Goal: Task Accomplishment & Management: Complete application form

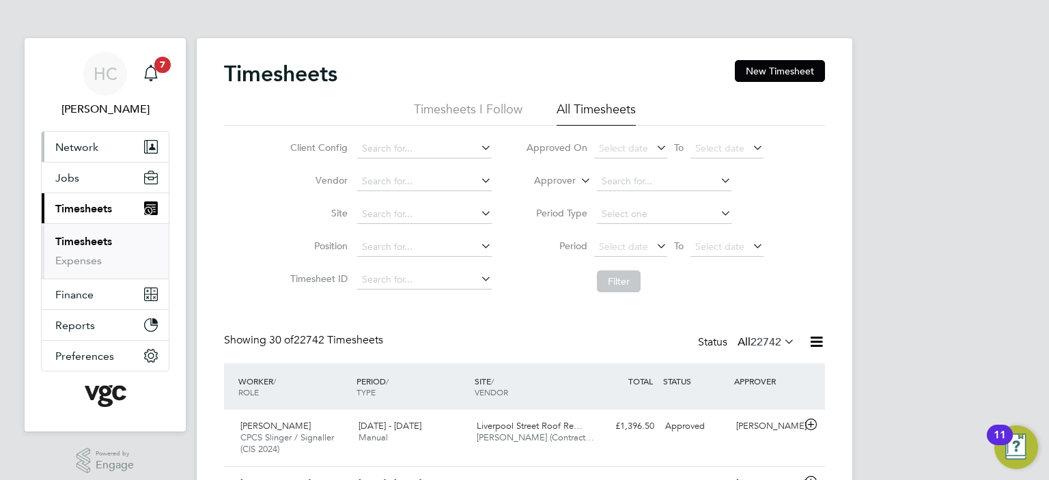
click at [74, 152] on span "Network" at bounding box center [76, 147] width 43 height 13
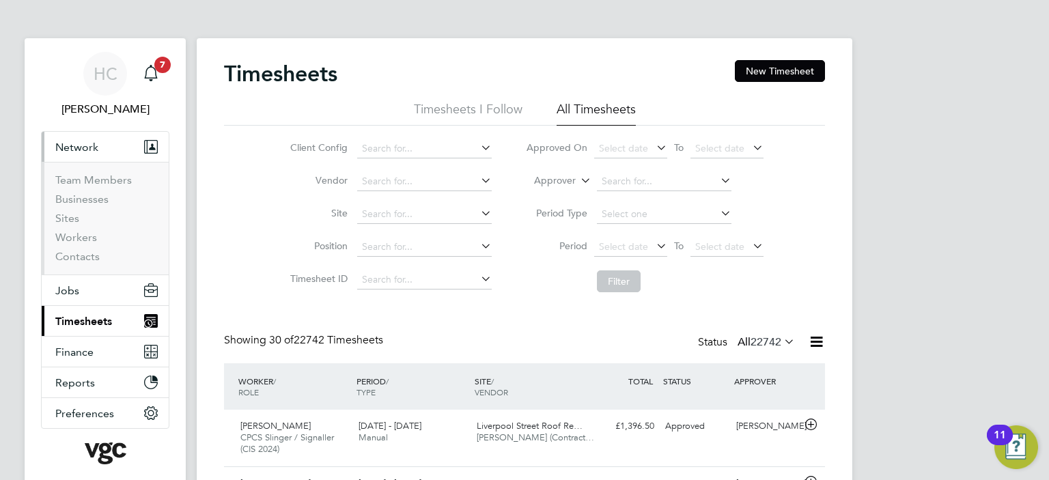
click at [85, 148] on span "Network" at bounding box center [76, 147] width 43 height 13
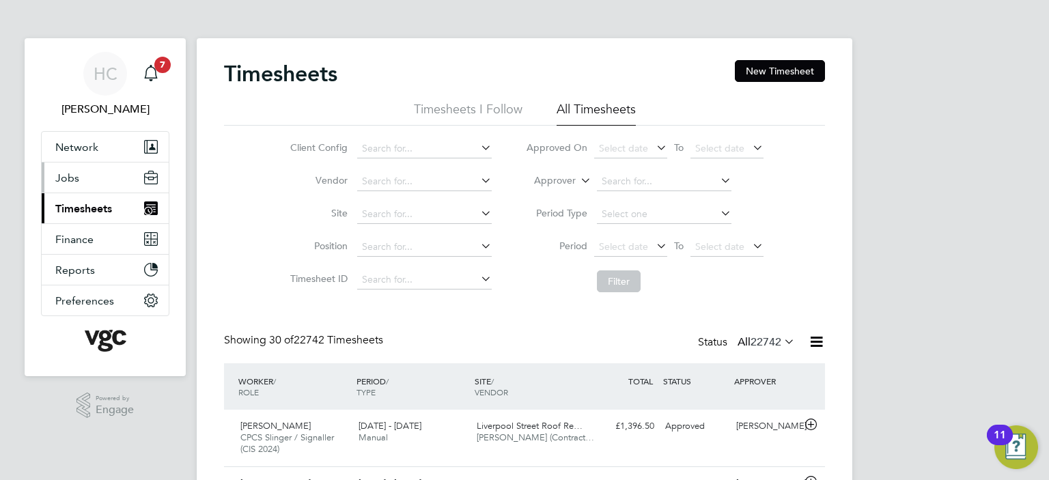
click at [74, 182] on span "Jobs" at bounding box center [67, 177] width 24 height 13
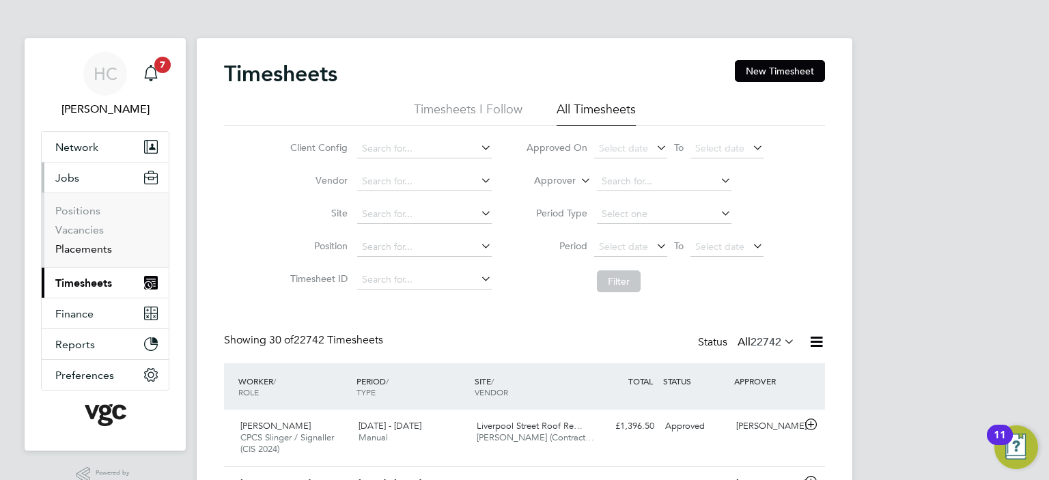
click at [85, 252] on link "Placements" at bounding box center [83, 248] width 57 height 13
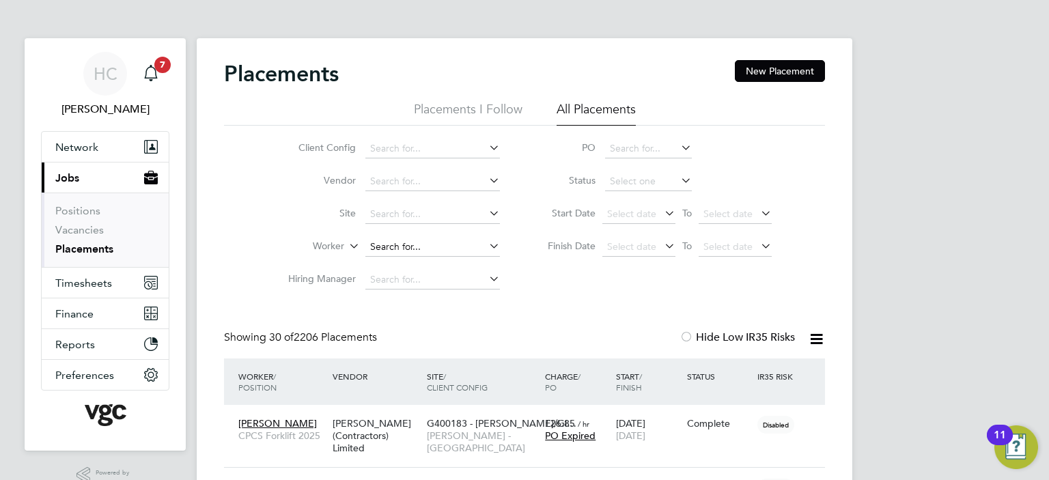
click at [423, 247] on input at bounding box center [432, 247] width 135 height 19
click at [425, 264] on li "Michael Mc gahern" at bounding box center [433, 265] width 137 height 18
type input "[PERSON_NAME]"
click at [781, 67] on button "New Placement" at bounding box center [780, 71] width 90 height 22
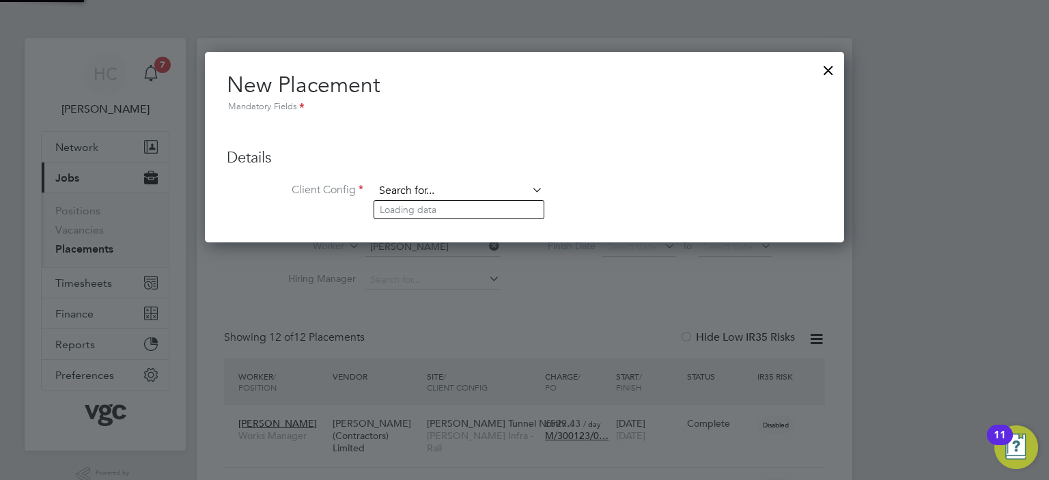
click at [404, 191] on input at bounding box center [458, 191] width 169 height 20
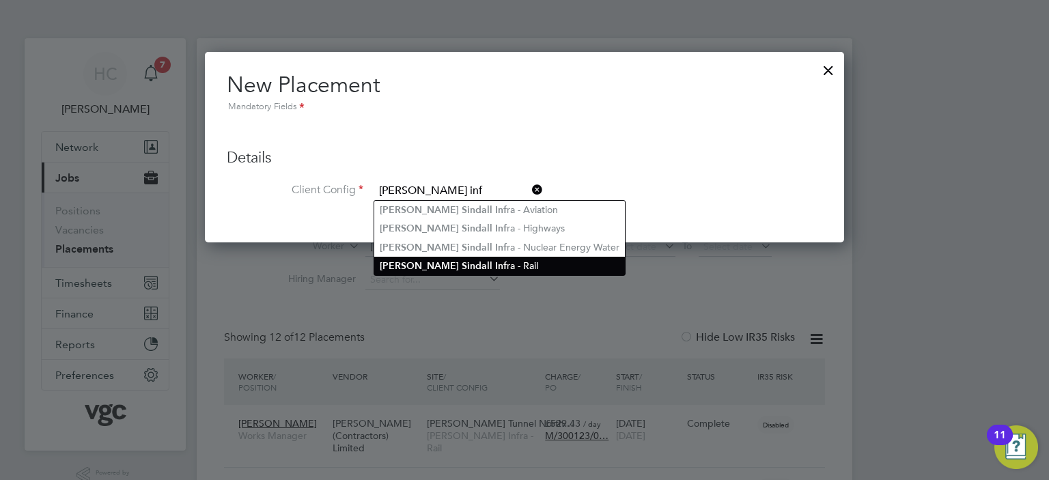
click at [495, 268] on b "Inf" at bounding box center [501, 266] width 12 height 12
type input "[PERSON_NAME] Infra - Rail"
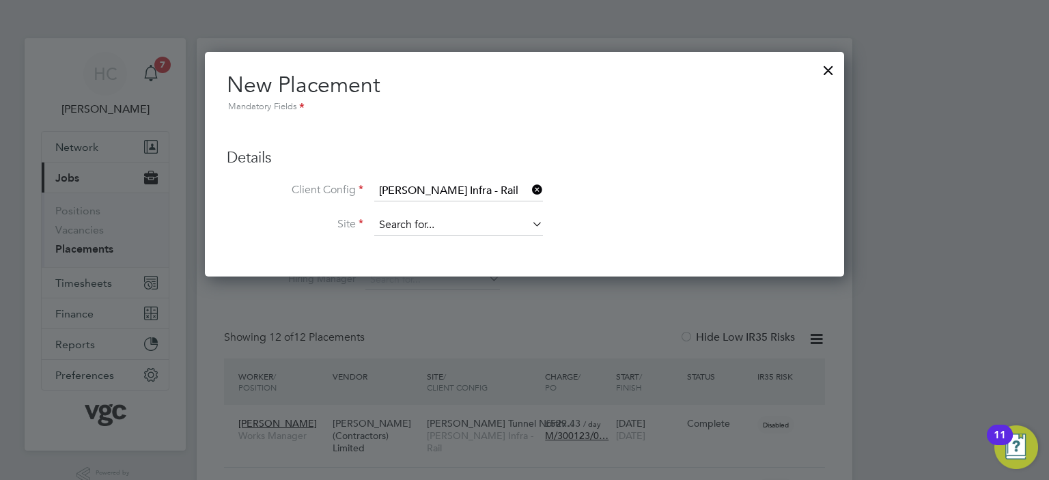
click at [416, 227] on input at bounding box center [458, 225] width 169 height 20
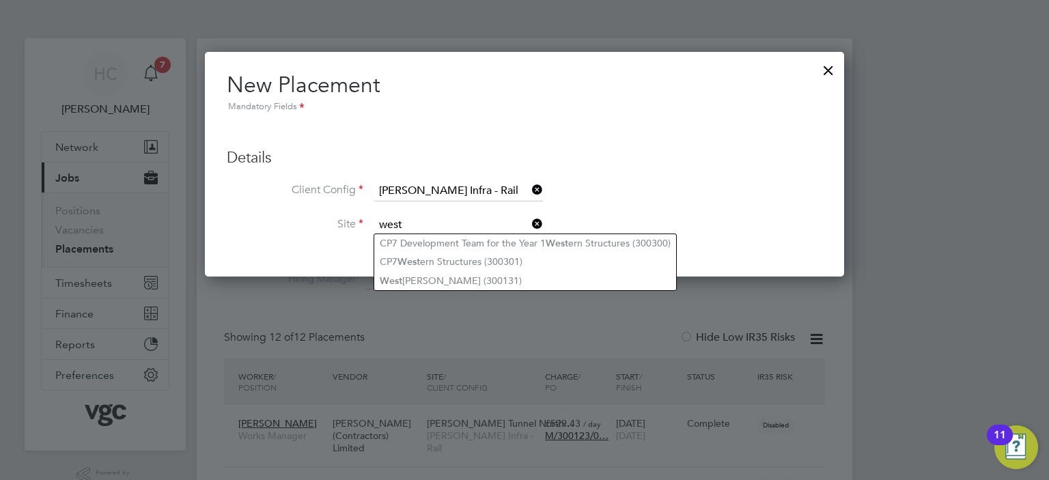
type input "west"
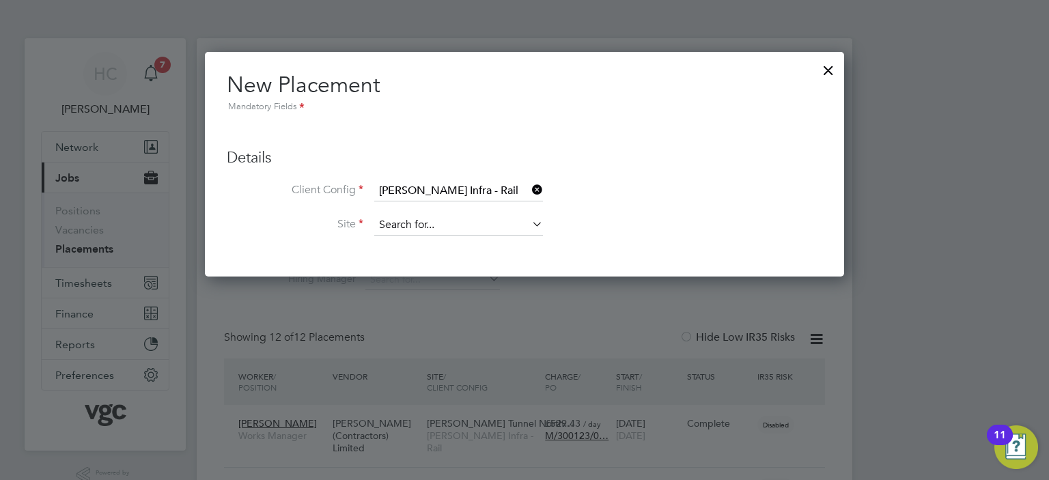
click at [394, 225] on input at bounding box center [458, 225] width 169 height 20
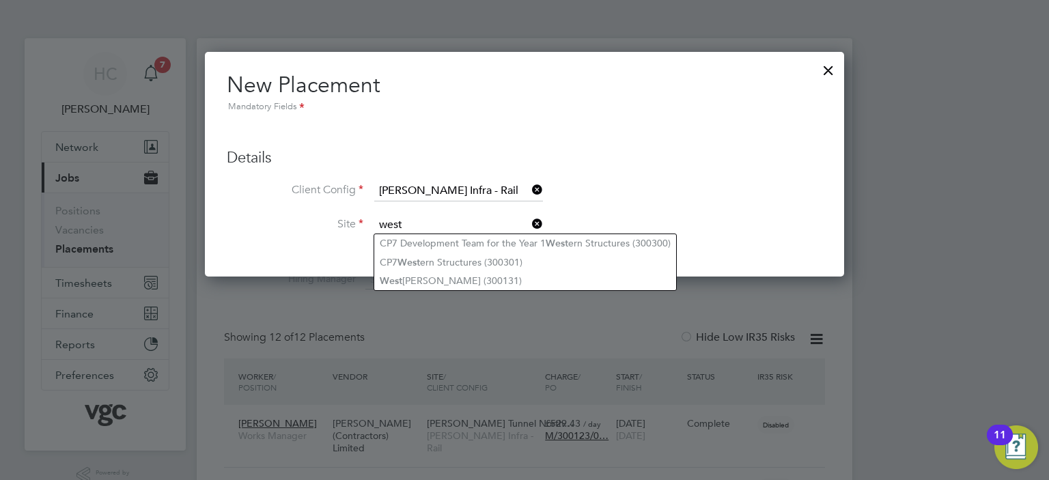
type input "west"
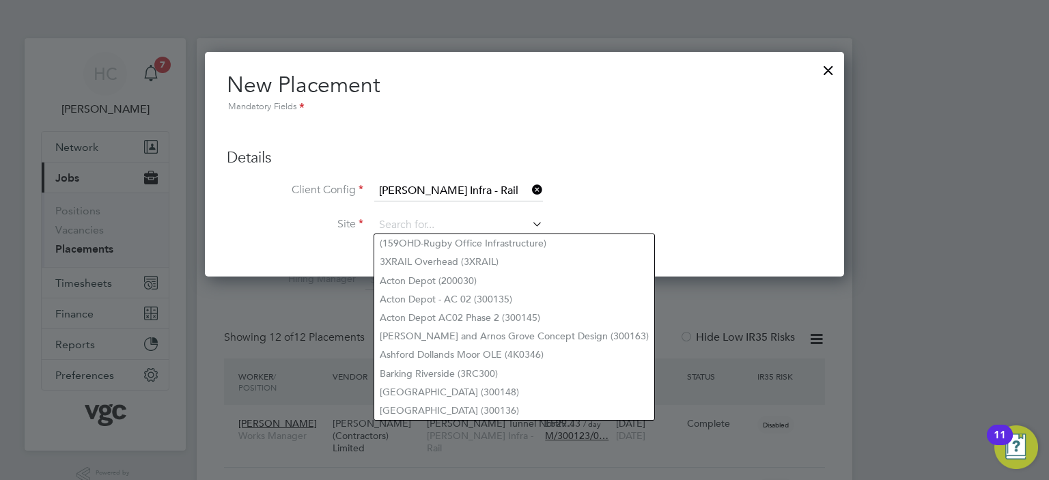
click at [830, 66] on div at bounding box center [828, 67] width 25 height 25
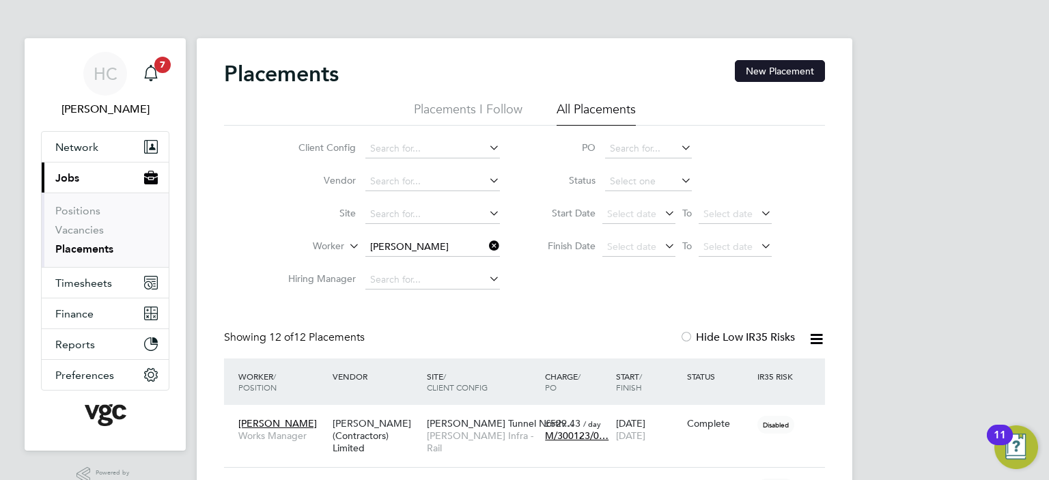
click at [748, 65] on button "New Placement" at bounding box center [780, 71] width 90 height 22
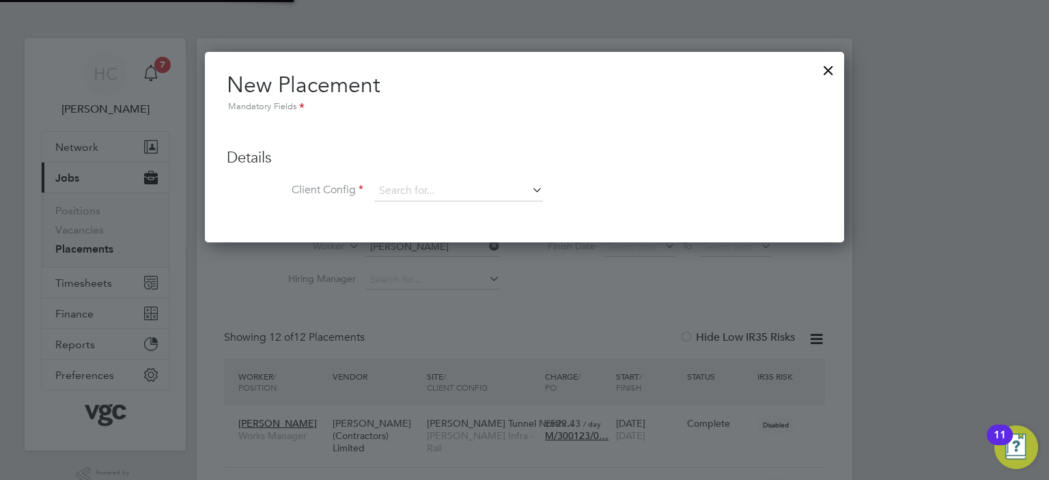
scroll to position [191, 640]
click at [417, 192] on input at bounding box center [458, 191] width 169 height 20
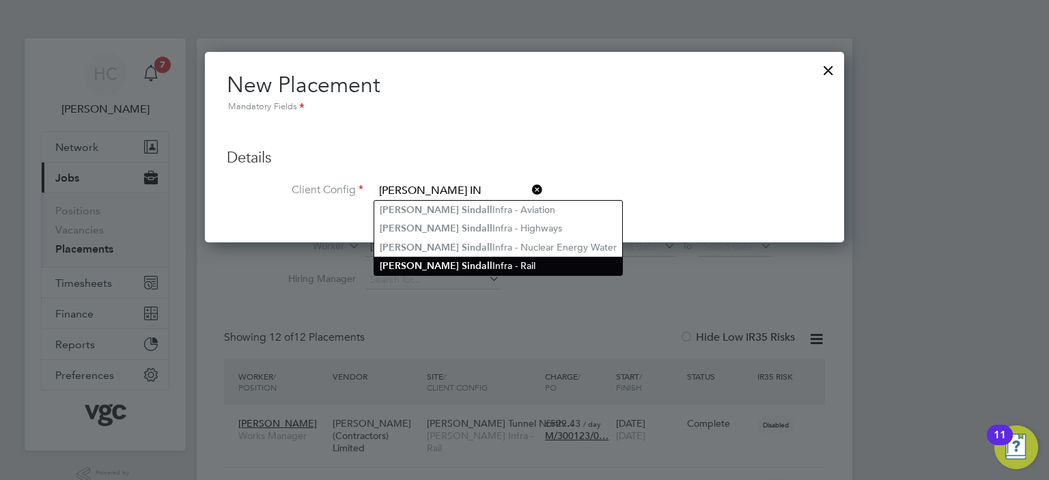
click at [473, 262] on li "Morgan S in dall Infra - Rail" at bounding box center [498, 266] width 248 height 18
type input "[PERSON_NAME] Infra - Rail"
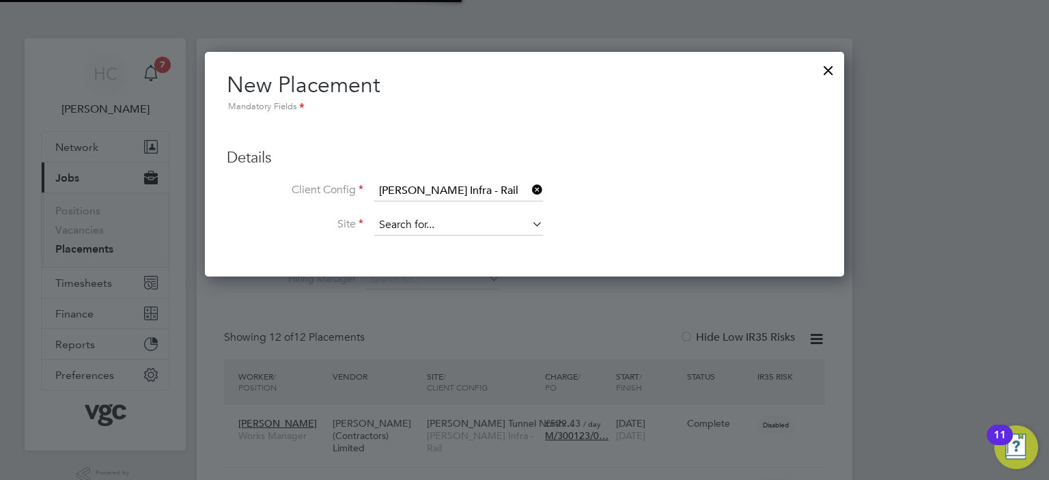
scroll to position [224, 640]
click at [429, 225] on input at bounding box center [458, 225] width 169 height 20
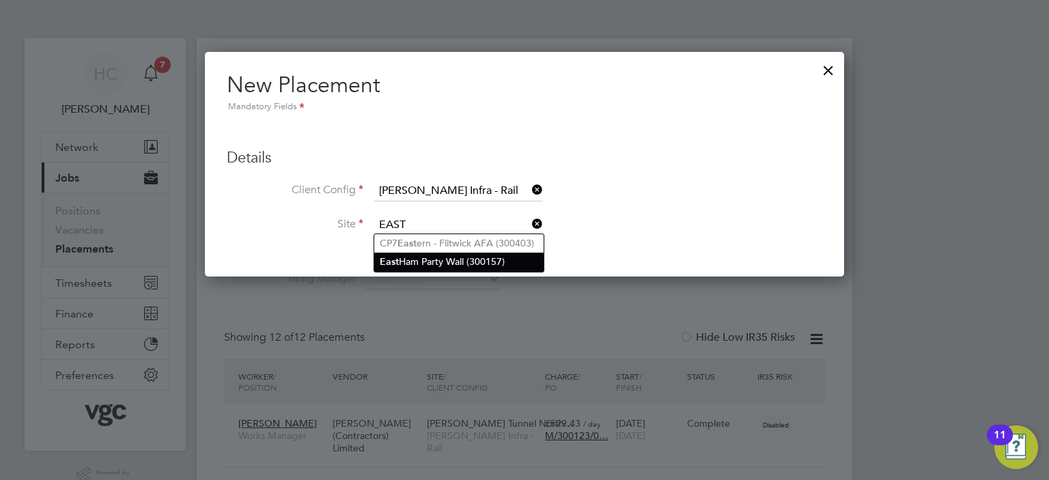
click at [429, 268] on li "East Ham Party Wall (300157)" at bounding box center [458, 262] width 169 height 18
type input "East Ham Party Wall (300157)"
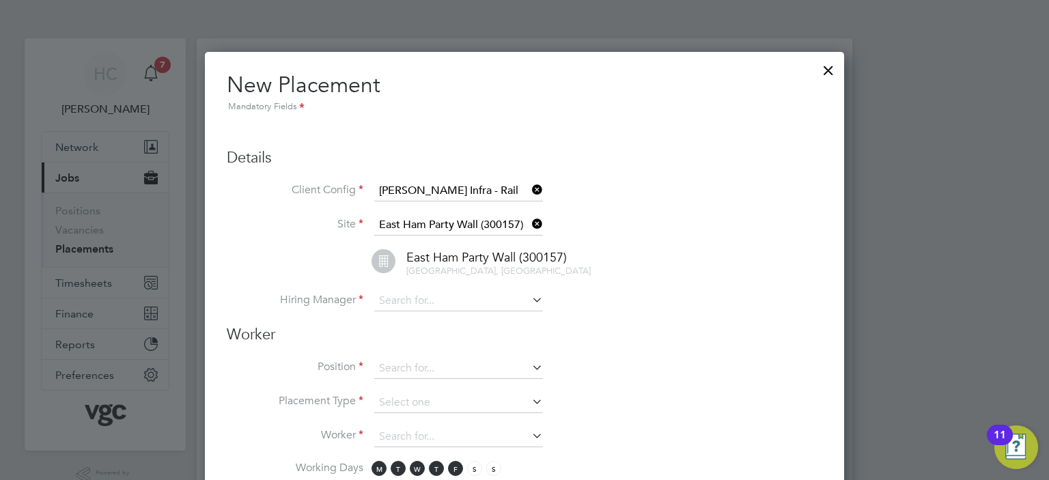
scroll to position [1440, 640]
click at [426, 297] on input at bounding box center [458, 301] width 169 height 20
click at [462, 315] on b "Ha" at bounding box center [468, 319] width 12 height 12
type input "[PERSON_NAME]"
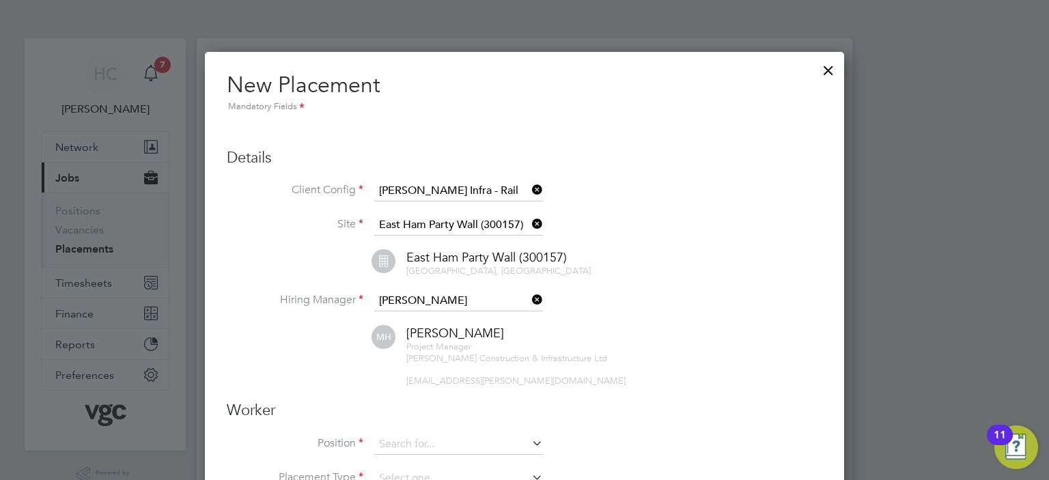
scroll to position [68, 0]
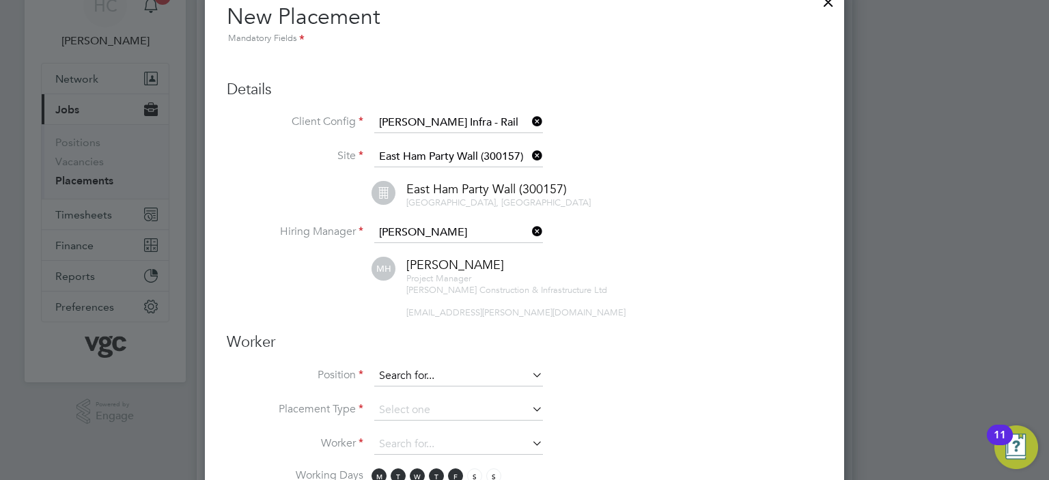
click at [436, 370] on input at bounding box center [458, 376] width 169 height 20
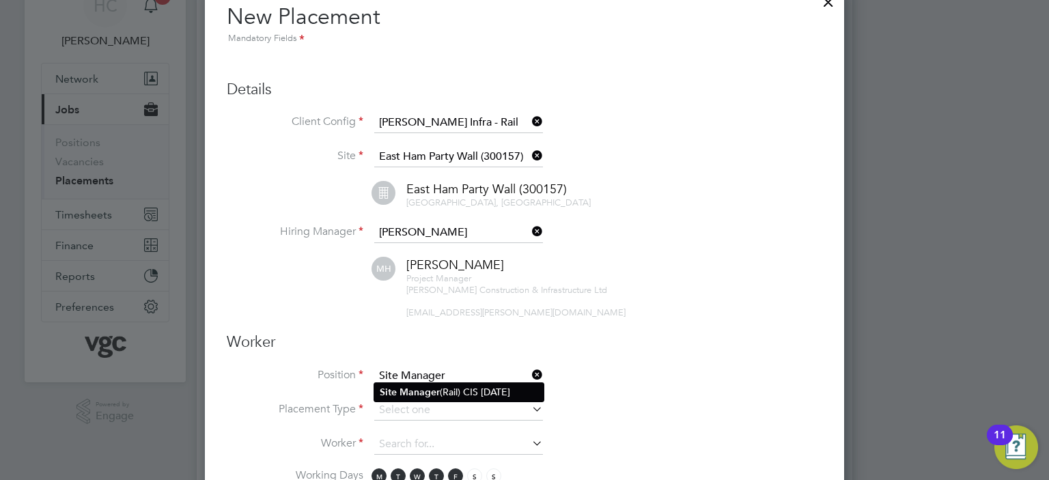
click at [442, 397] on li "Site Manager (Rail) CIS July 2025" at bounding box center [458, 392] width 169 height 18
type input "Site Manager (Rail) CIS [DATE]"
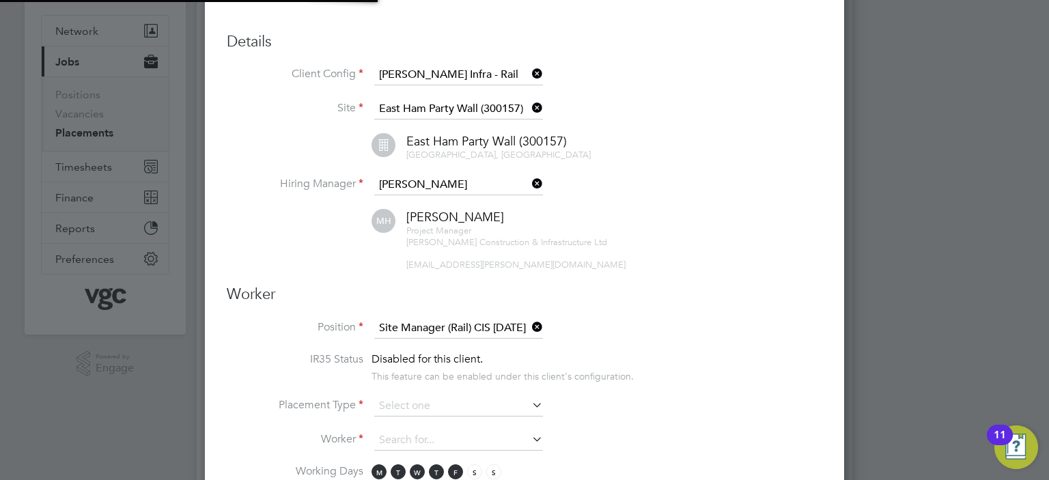
scroll to position [273, 0]
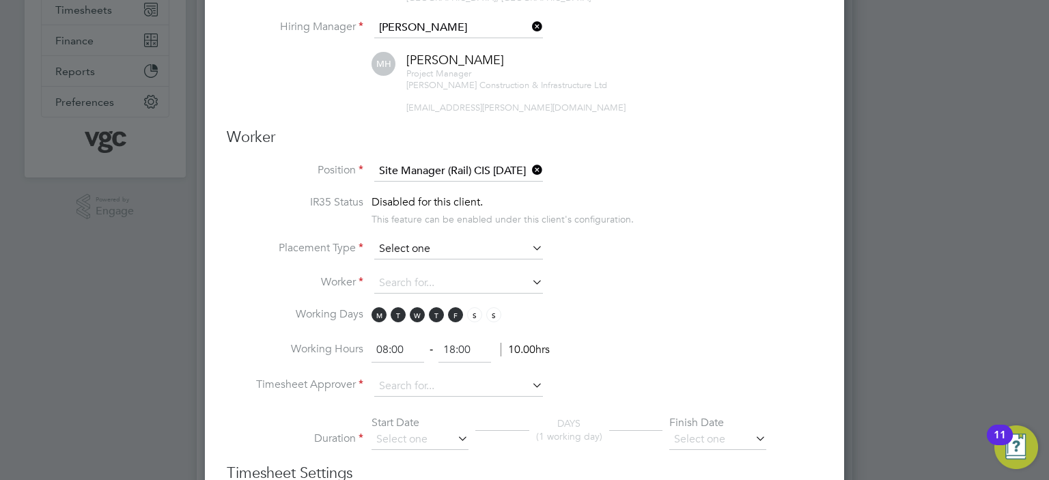
click at [437, 240] on input at bounding box center [458, 249] width 169 height 20
click at [420, 266] on li "Temporary" at bounding box center [458, 264] width 169 height 18
type input "Temporary"
click at [409, 283] on input at bounding box center [458, 283] width 169 height 20
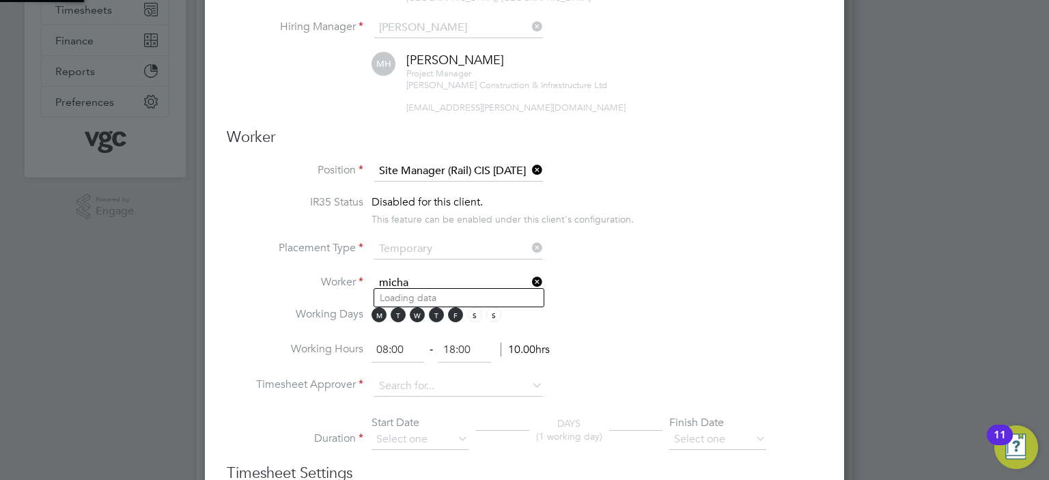
scroll to position [1536, 640]
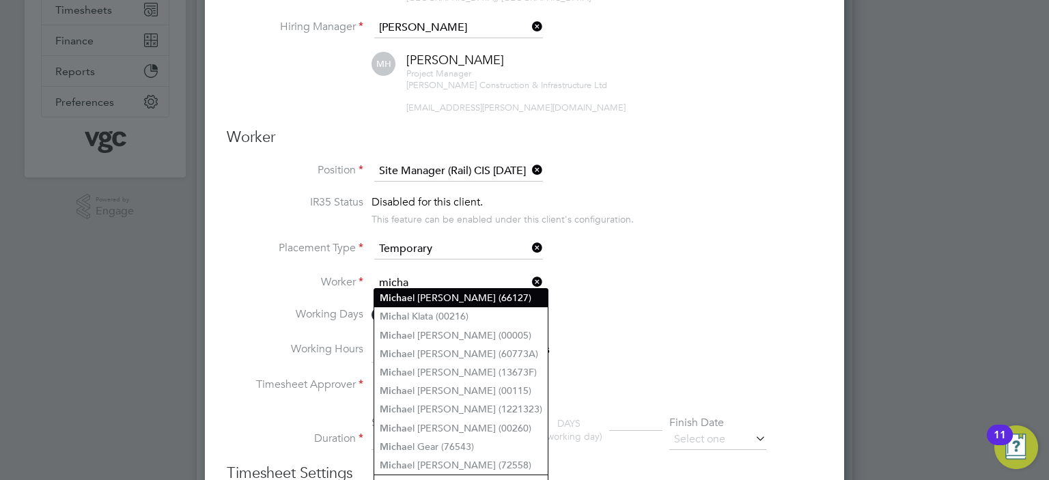
click at [409, 290] on li "Micha el Mcgahern (66127)" at bounding box center [460, 298] width 173 height 18
type input "Michael Mcgahern (66127)"
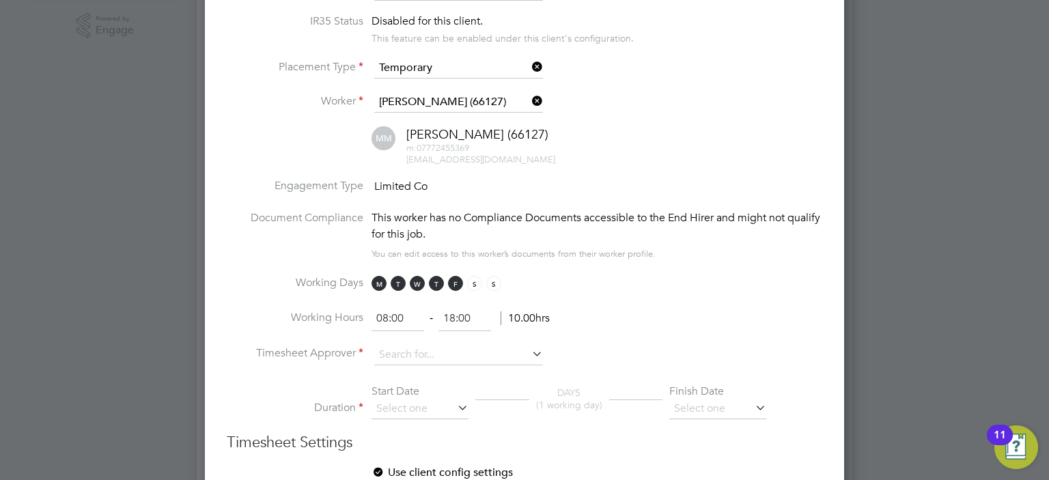
scroll to position [478, 0]
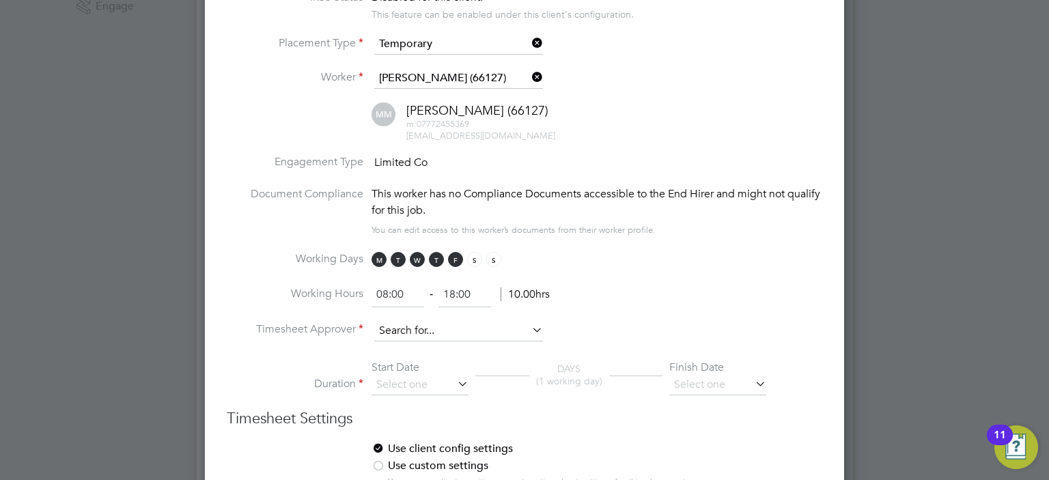
click at [391, 325] on input at bounding box center [458, 331] width 169 height 20
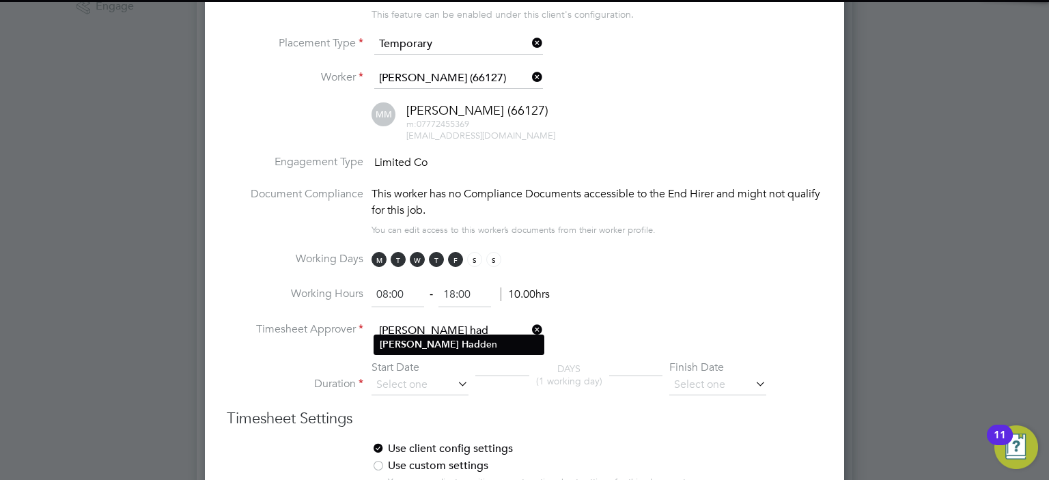
click at [427, 347] on li "Matt Had den" at bounding box center [458, 344] width 169 height 18
type input "[PERSON_NAME]"
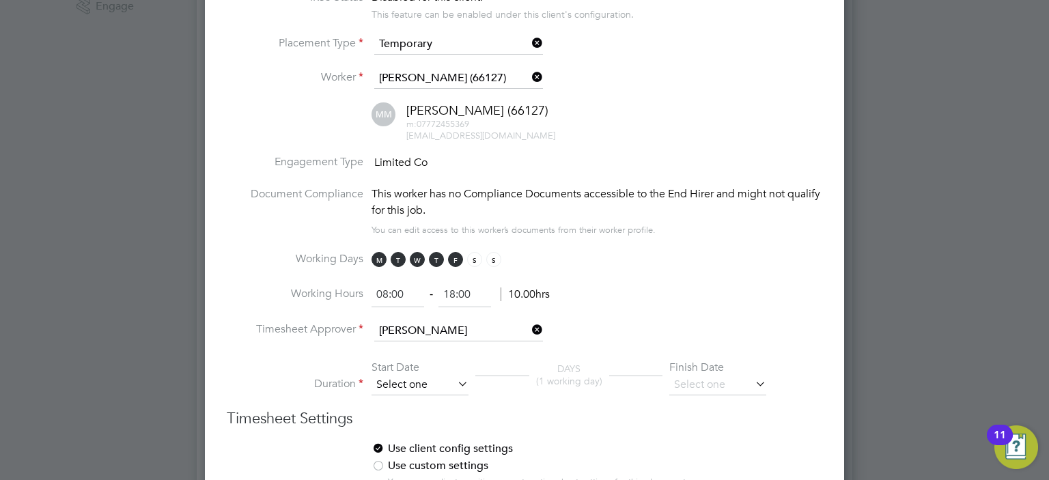
click at [423, 379] on input at bounding box center [419, 385] width 97 height 20
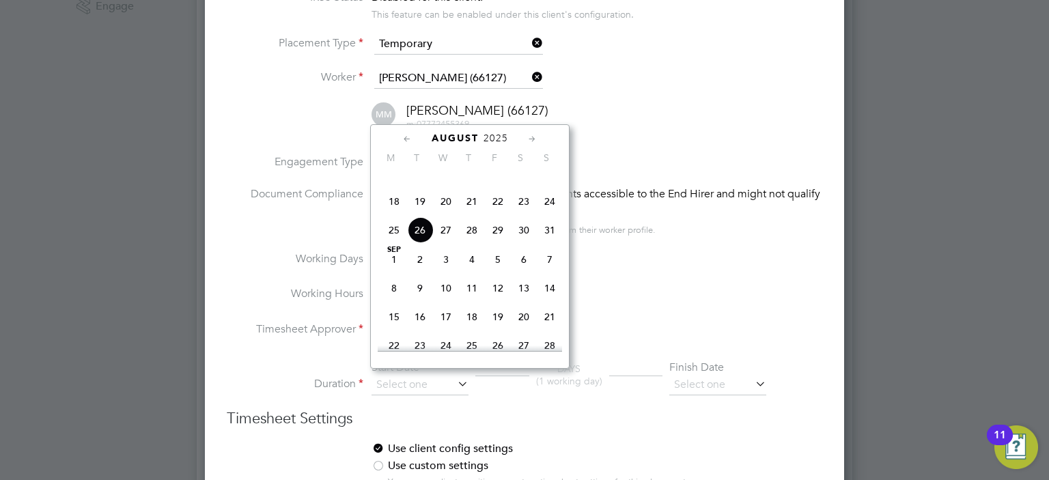
click at [393, 182] on span "11" at bounding box center [394, 173] width 26 height 26
type input "[DATE]"
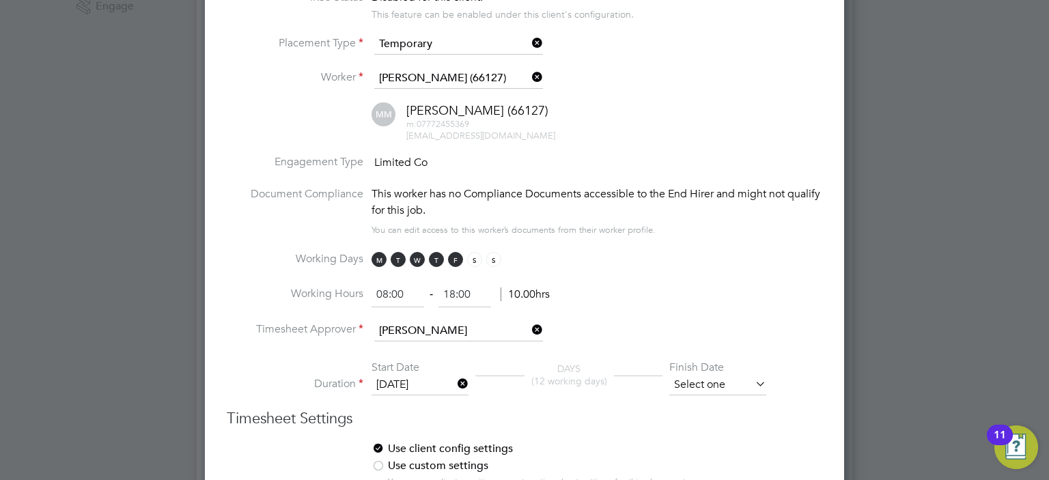
click at [728, 377] on input at bounding box center [717, 385] width 97 height 20
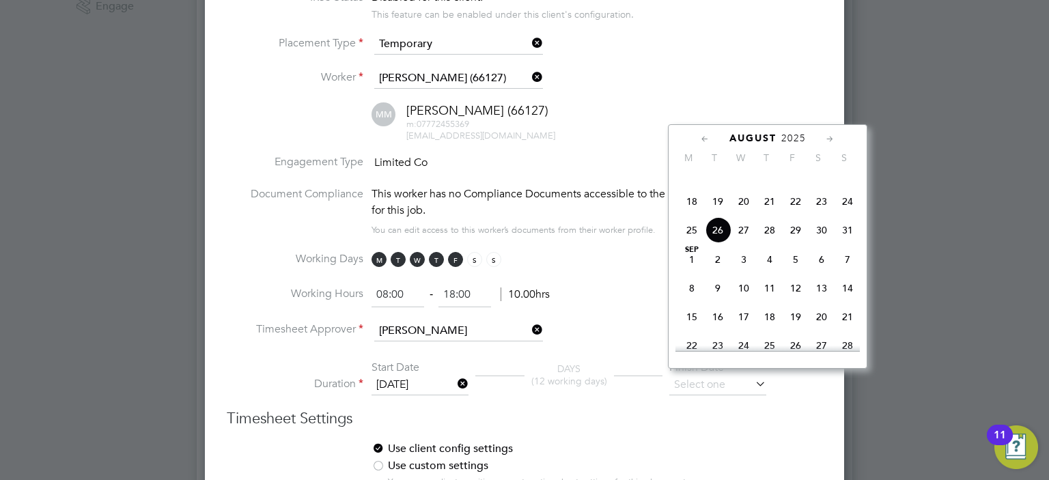
click at [845, 243] on span "31" at bounding box center [847, 230] width 26 height 26
type input "[DATE]"
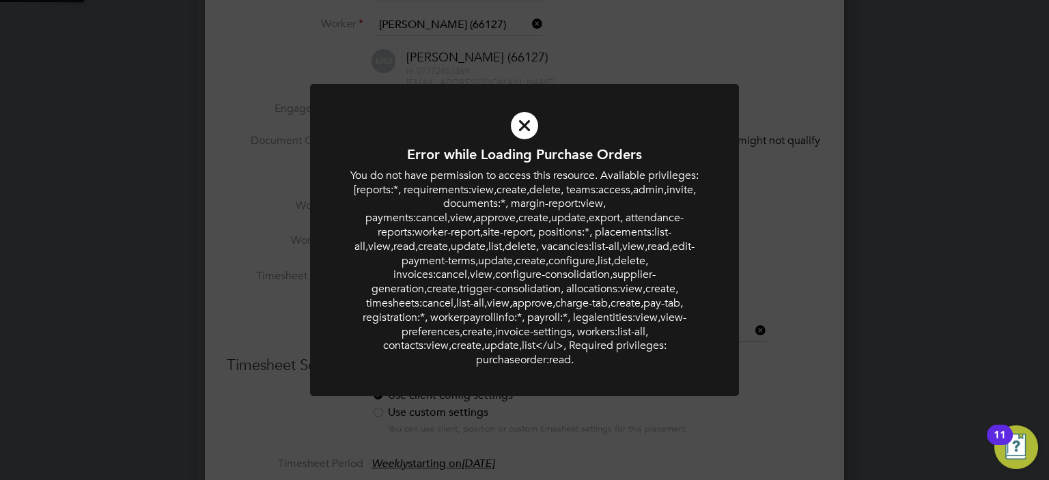
scroll to position [546, 0]
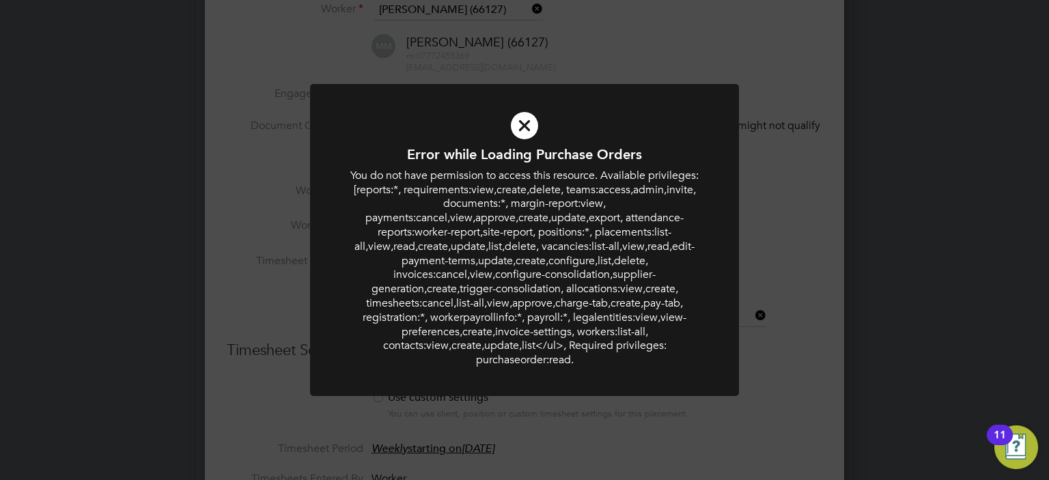
click at [522, 120] on icon at bounding box center [524, 125] width 355 height 53
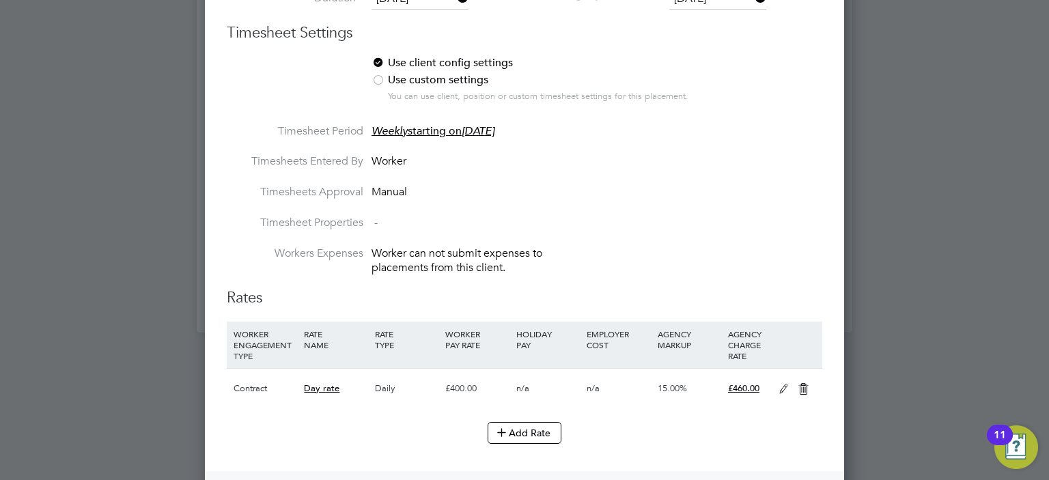
scroll to position [888, 0]
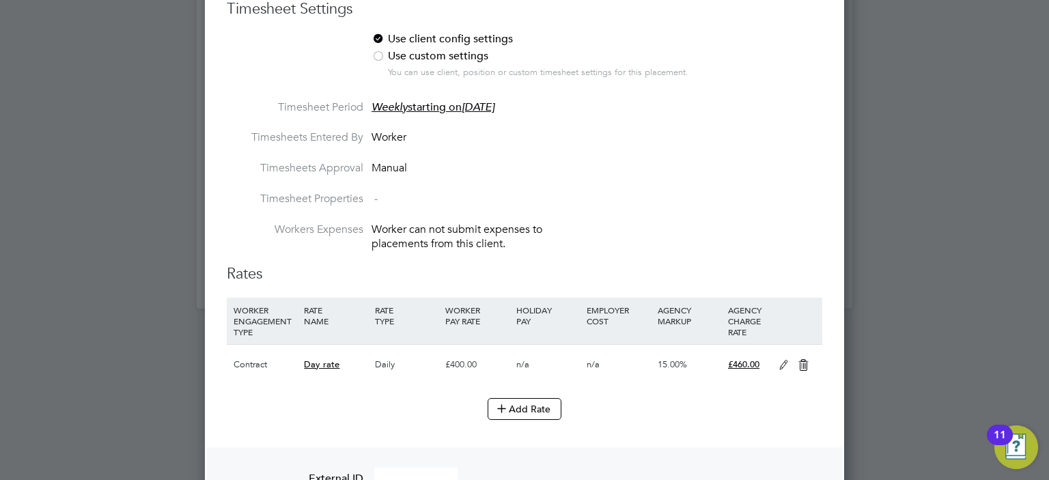
click at [778, 360] on icon at bounding box center [783, 365] width 17 height 11
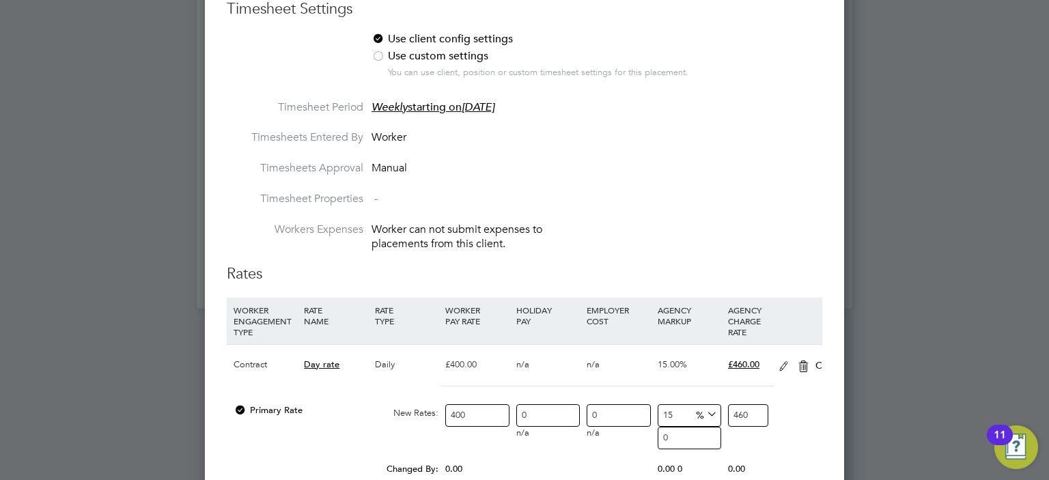
scroll to position [8, 7]
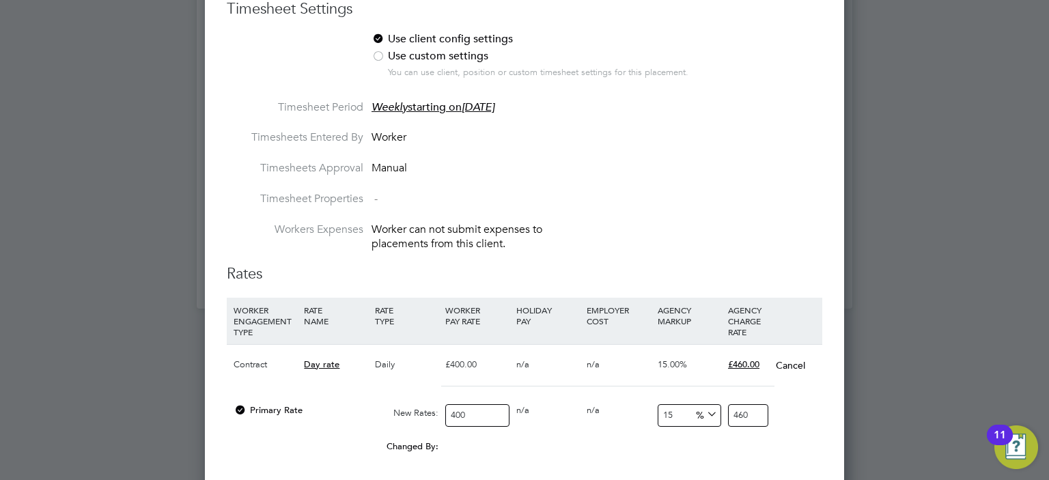
drag, startPoint x: 471, startPoint y: 407, endPoint x: 453, endPoint y: 406, distance: 17.1
click at [453, 406] on input "400" at bounding box center [477, 415] width 64 height 23
type input "45"
type input "51.75"
type input "450"
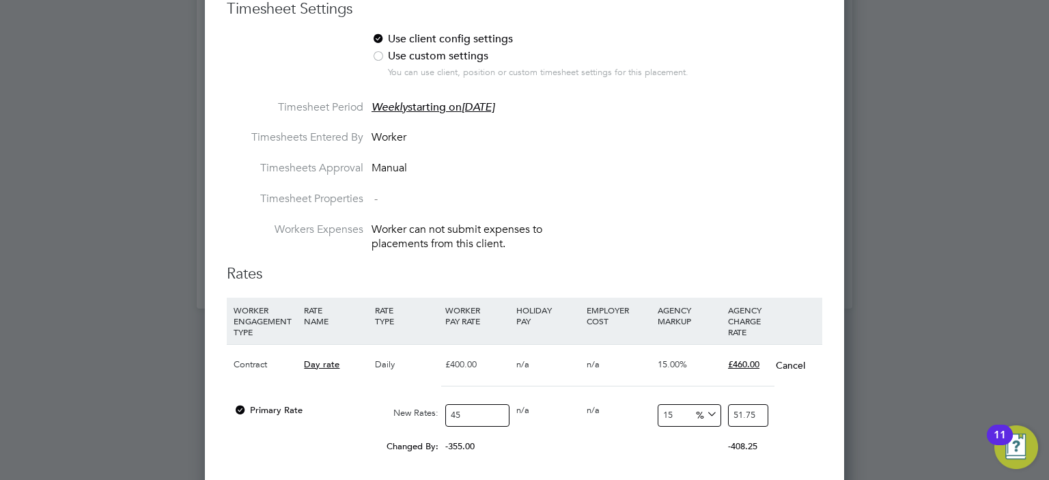
type input "517.5"
type input "450"
drag, startPoint x: 675, startPoint y: 410, endPoint x: 634, endPoint y: 406, distance: 41.9
click at [634, 406] on div "Primary Rate New Rates: 450 0 n/a 0 n/a 15 67.5 % 517.5" at bounding box center [524, 415] width 595 height 36
type input "1"
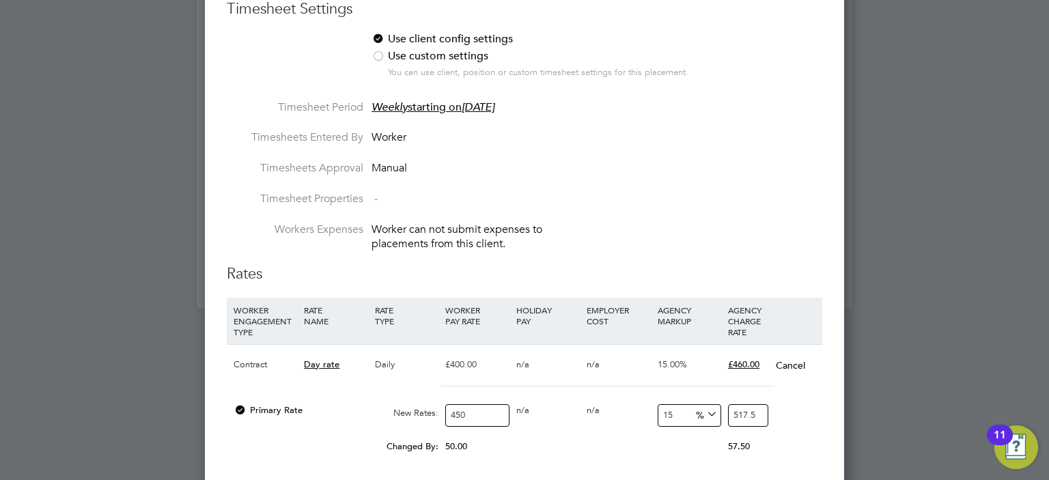
type input "454.5"
type input "17"
type input "526.5"
type input "17.6"
type input "529.2"
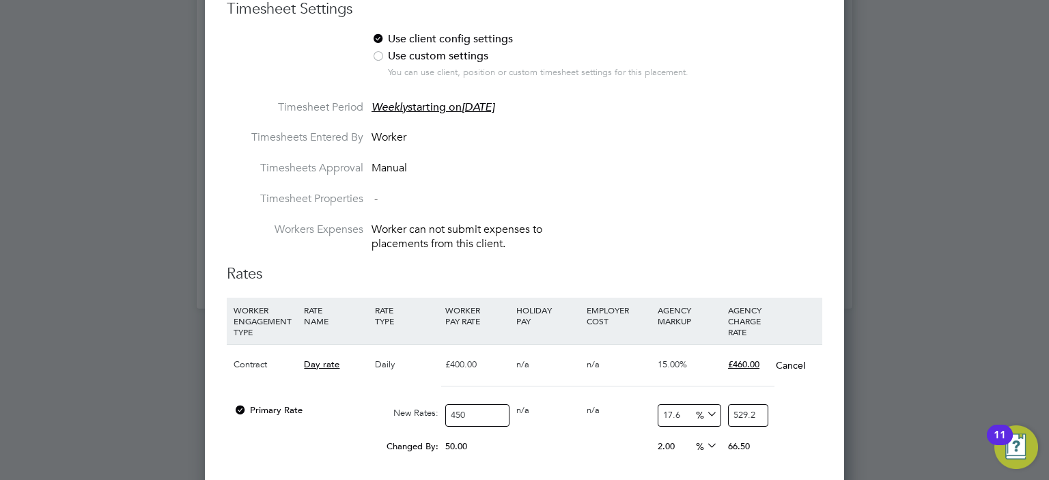
type input "17.65"
type input "529.425"
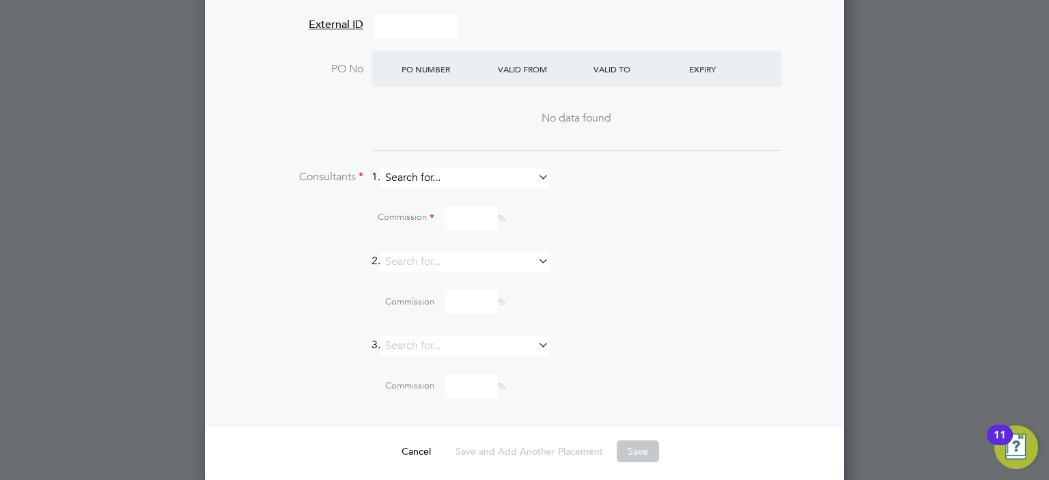
type input "17.65"
click at [411, 172] on input at bounding box center [464, 178] width 169 height 20
click at [446, 188] on li "Hee na Chatrath" at bounding box center [471, 189] width 169 height 18
type input "[PERSON_NAME]"
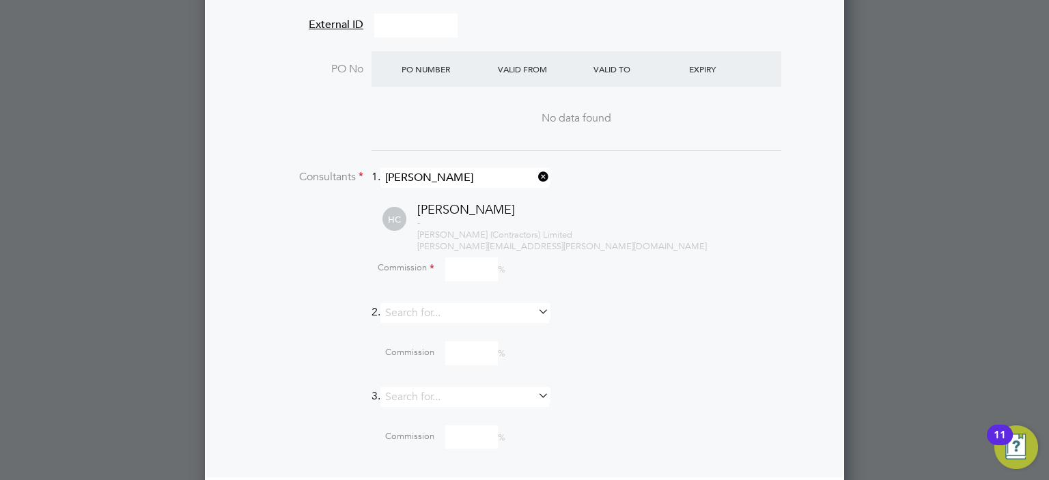
click at [459, 265] on input at bounding box center [471, 269] width 53 height 24
type input "100"
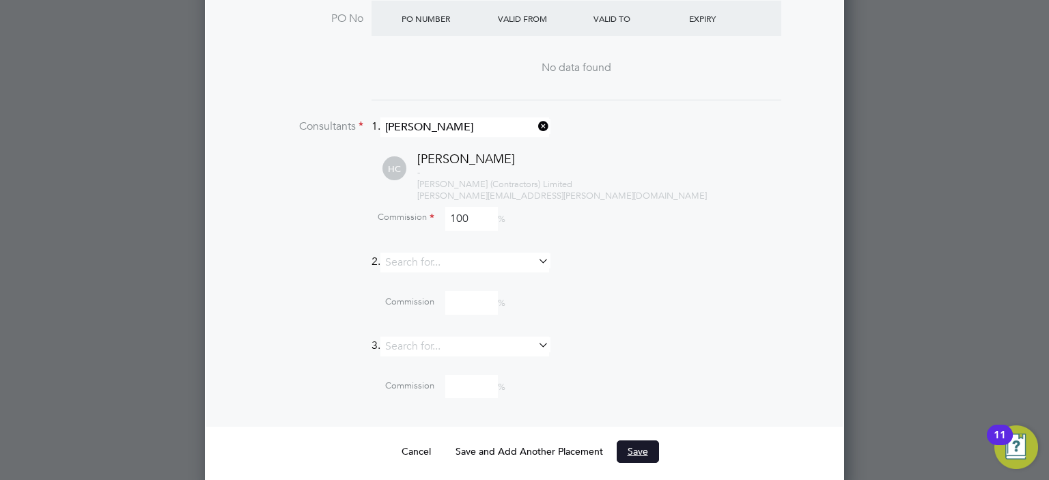
click at [636, 449] on button "Save" at bounding box center [638, 451] width 42 height 22
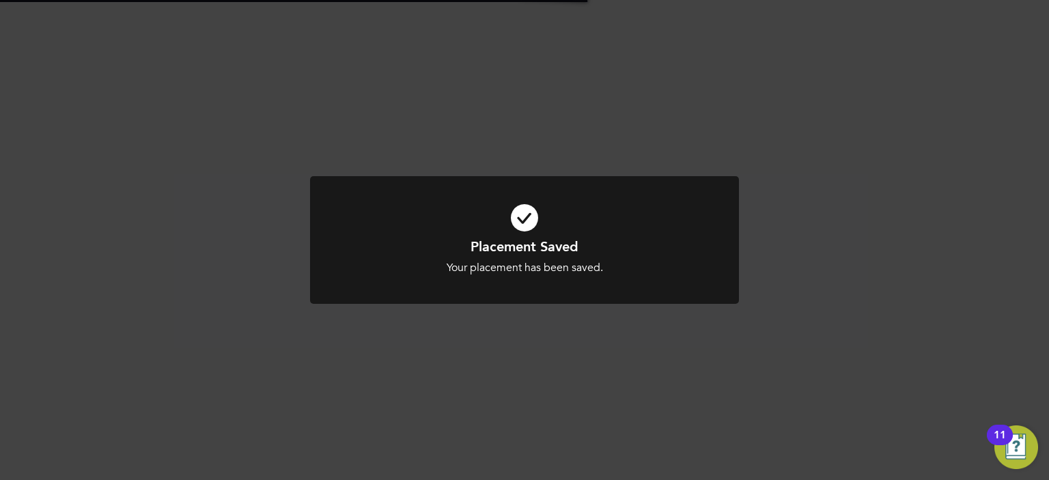
scroll to position [13, 197]
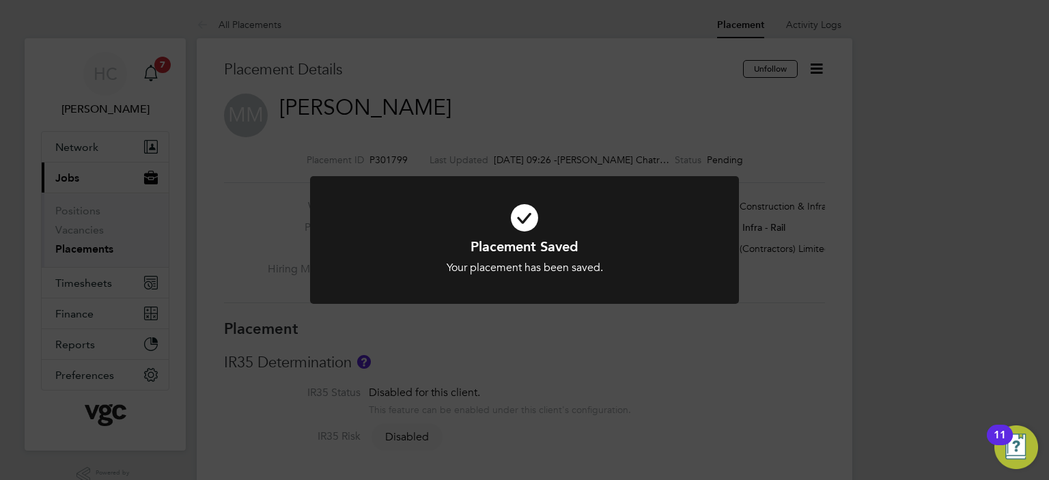
click at [526, 214] on icon at bounding box center [524, 217] width 355 height 53
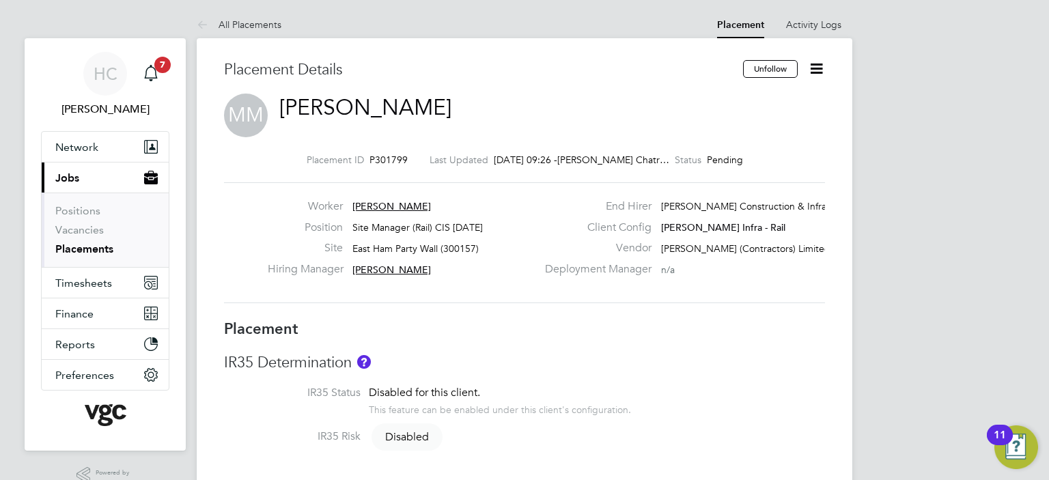
click at [81, 248] on link "Placements" at bounding box center [84, 248] width 58 height 13
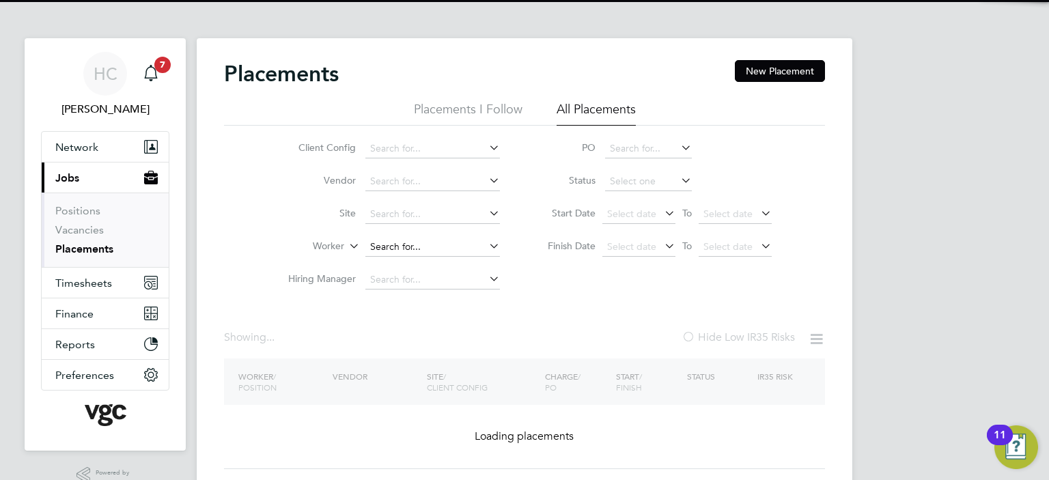
click at [395, 254] on input at bounding box center [432, 247] width 135 height 19
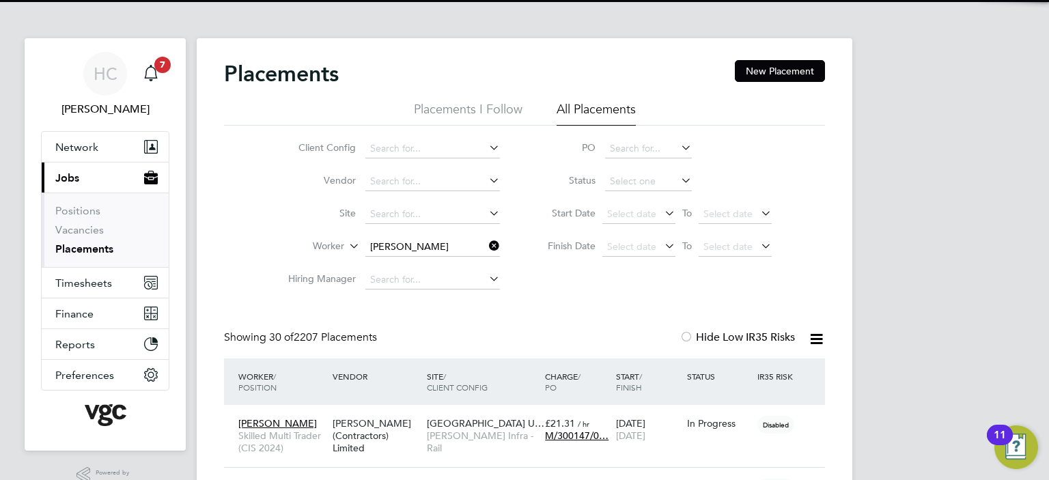
click at [453, 267] on b "Mcg" at bounding box center [463, 265] width 20 height 12
type input "[PERSON_NAME]"
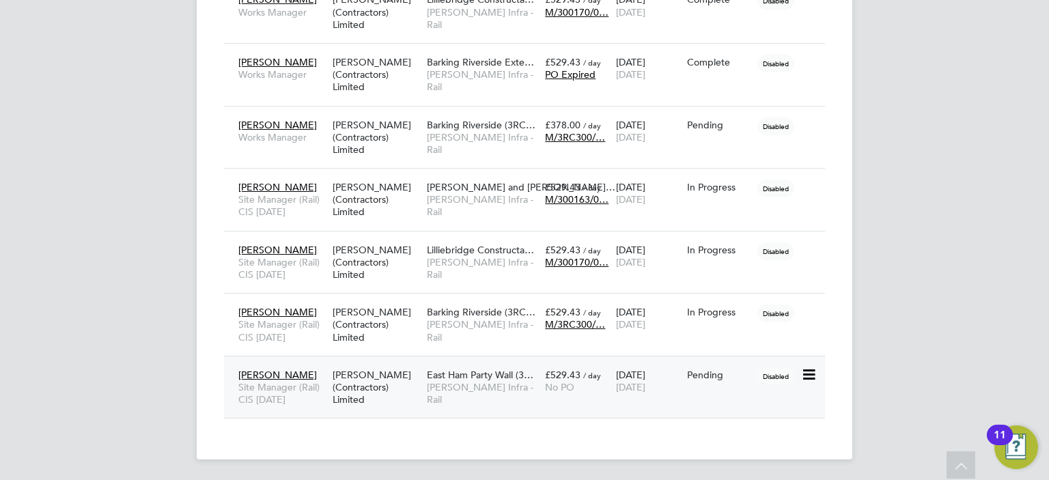
click at [811, 371] on icon at bounding box center [808, 375] width 14 height 16
click at [746, 452] on li "Start" at bounding box center [766, 458] width 97 height 19
type input "[PERSON_NAME]"
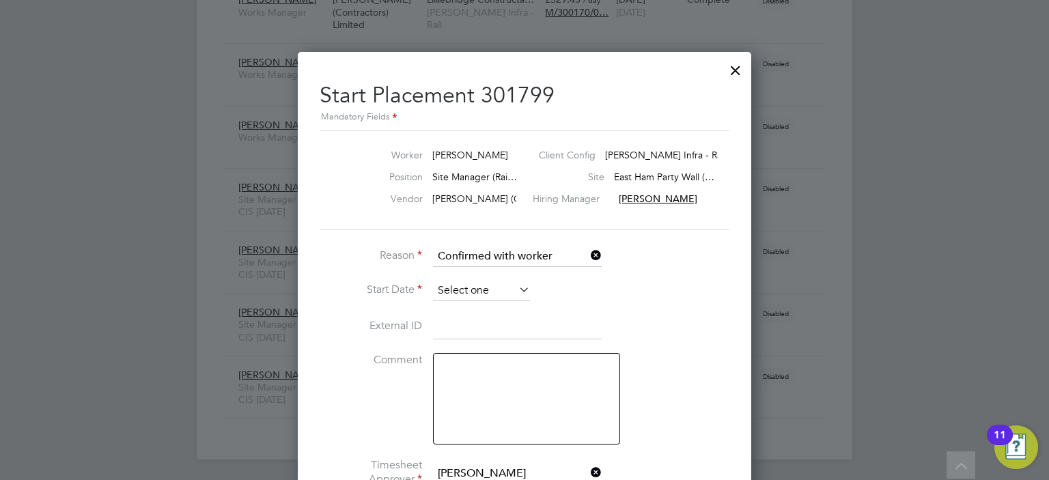
click at [463, 281] on input at bounding box center [481, 291] width 97 height 20
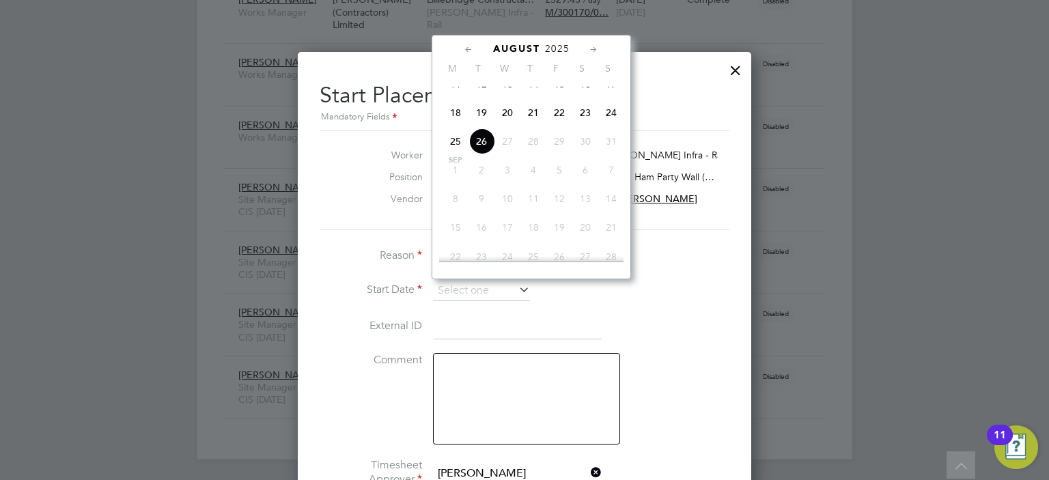
click at [456, 95] on span "11" at bounding box center [456, 84] width 26 height 26
type input "[DATE]"
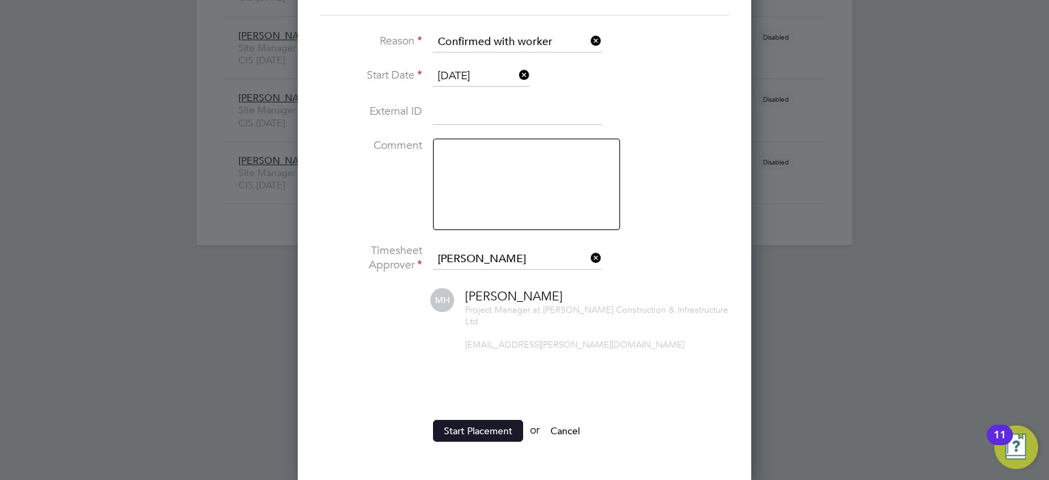
click at [481, 432] on button "Start Placement" at bounding box center [478, 431] width 90 height 22
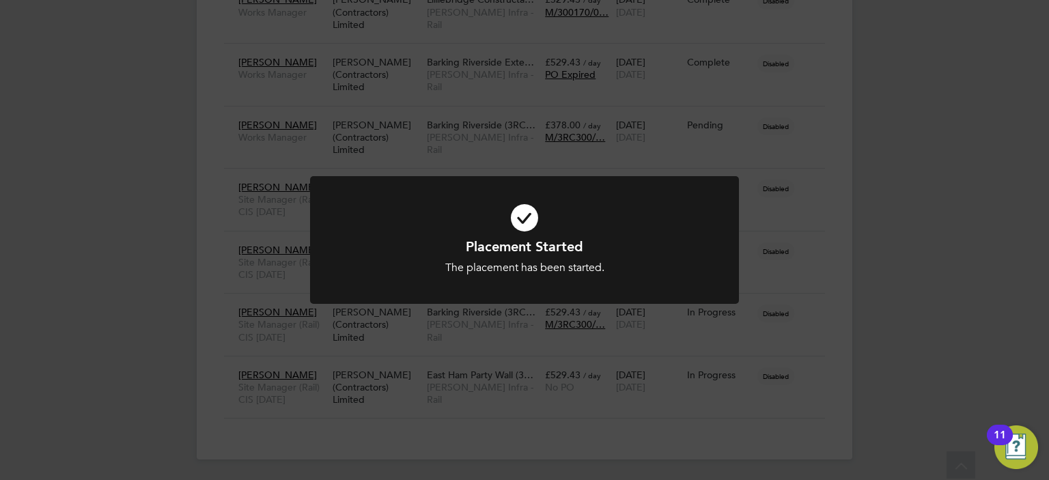
click at [642, 436] on div "Placement Started The placement has been started. Cancel Okay" at bounding box center [524, 240] width 1049 height 480
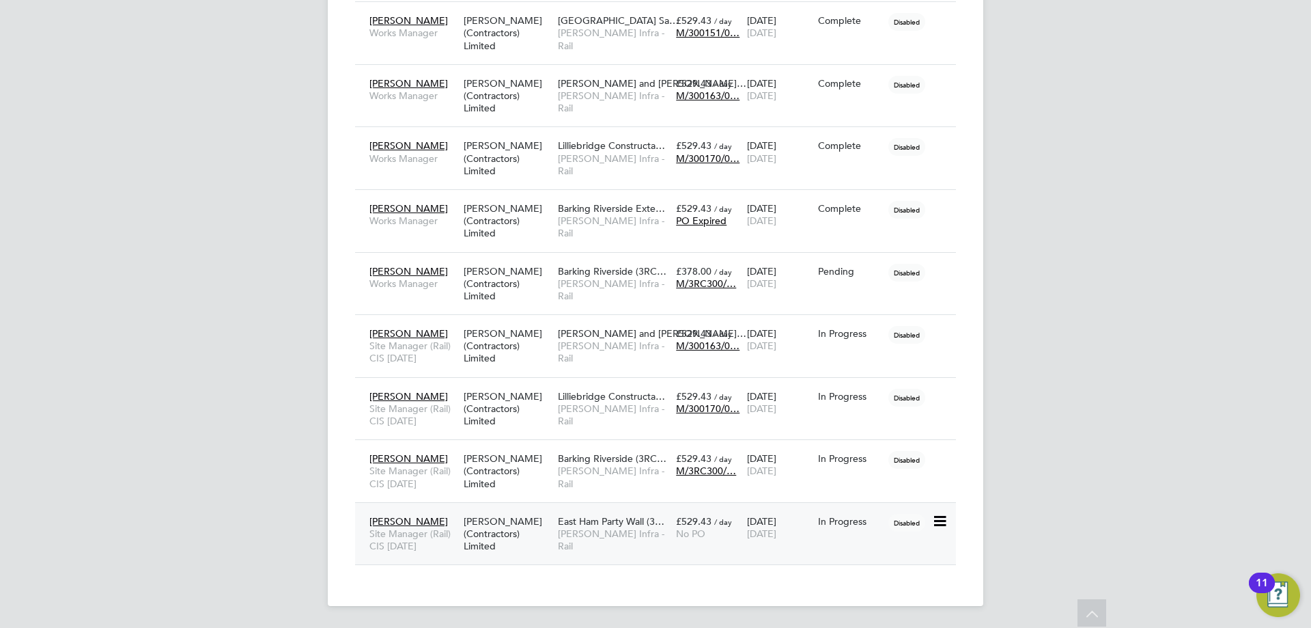
click at [505, 479] on div "[PERSON_NAME] (Contractors) Limited" at bounding box center [507, 533] width 94 height 51
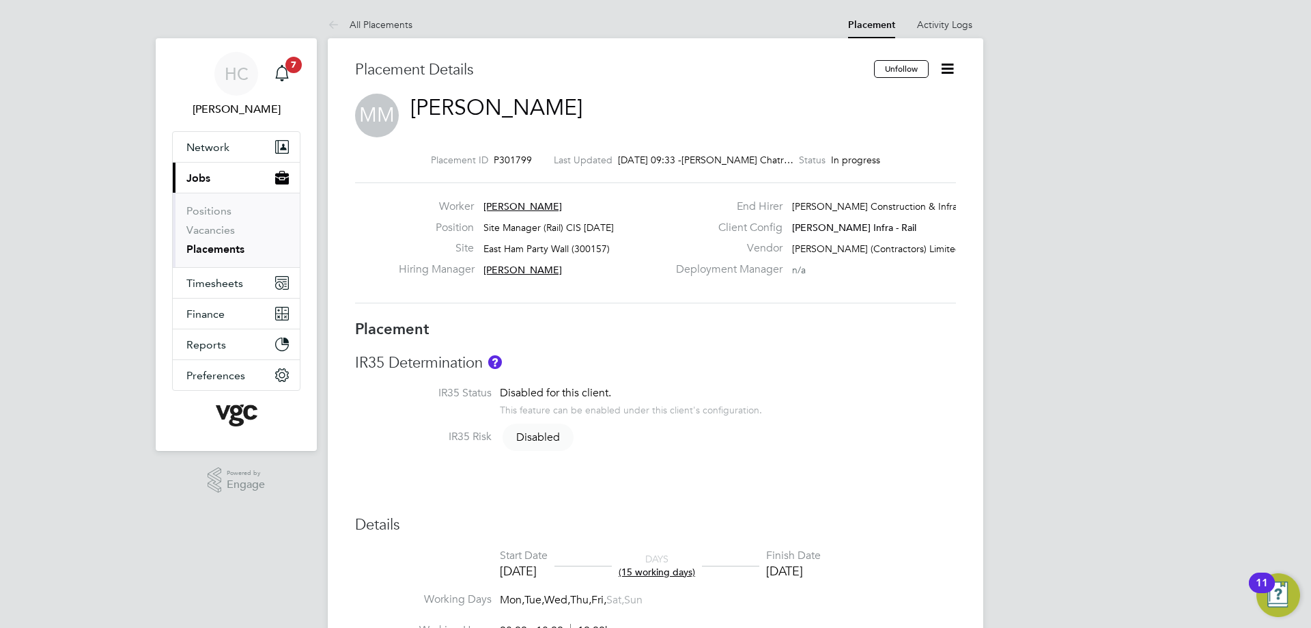
click at [946, 68] on icon at bounding box center [947, 68] width 17 height 17
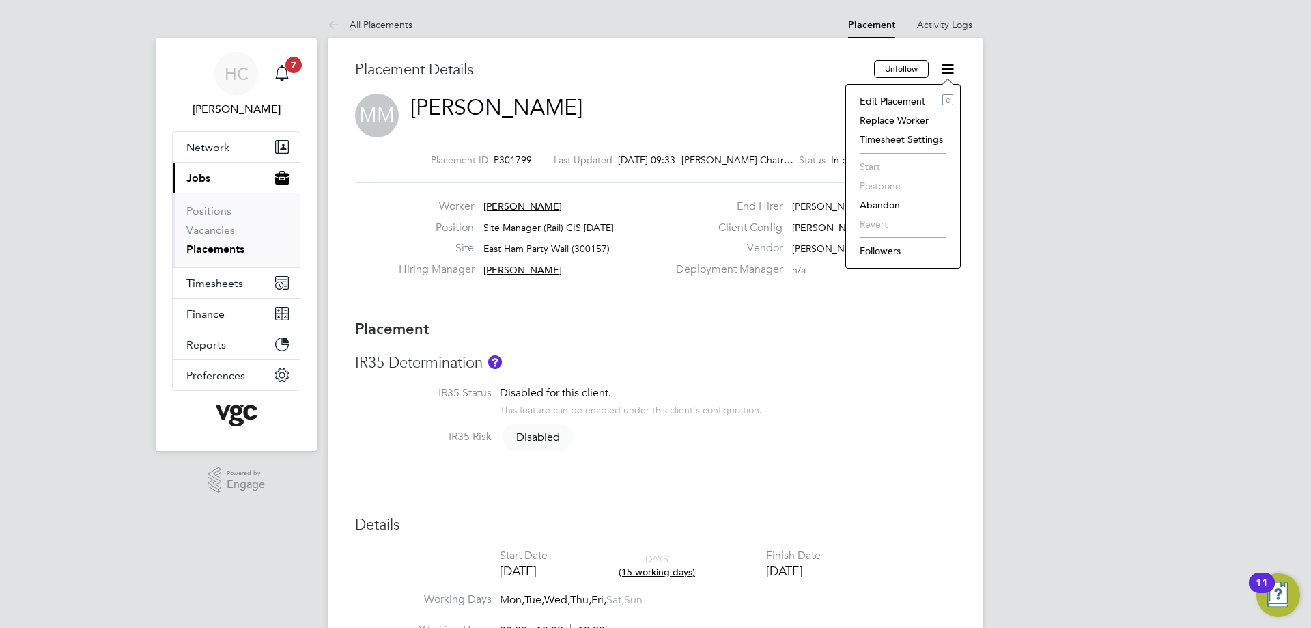
click at [841, 404] on li "IR35 Status Disabled for this client. This feature can be enabled under this cl…" at bounding box center [655, 408] width 601 height 44
